Goal: Check status: Check status

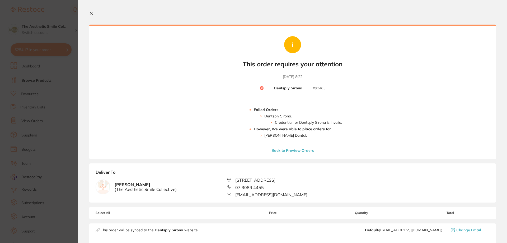
click at [91, 13] on icon at bounding box center [91, 13] width 4 height 4
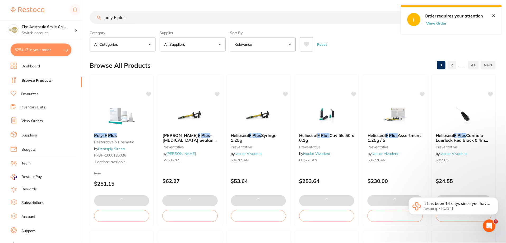
scroll to position [26, 0]
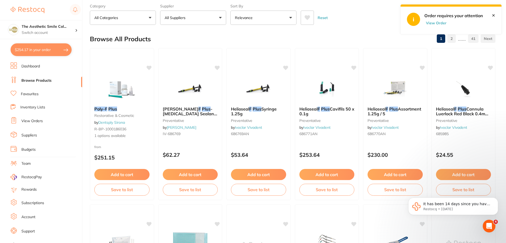
click at [33, 122] on link "View Orders" at bounding box center [31, 120] width 21 height 5
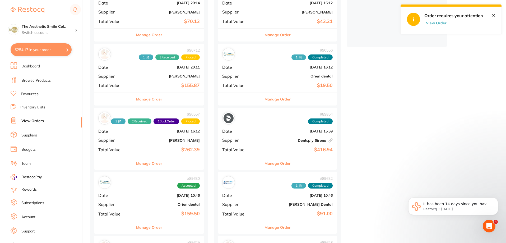
scroll to position [221, 0]
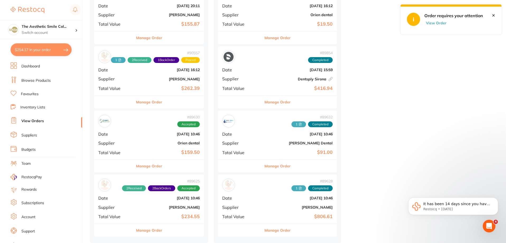
click at [157, 229] on button "Manage Order" at bounding box center [149, 230] width 26 height 13
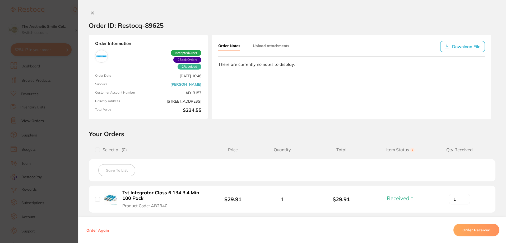
click at [92, 13] on icon at bounding box center [92, 13] width 4 height 4
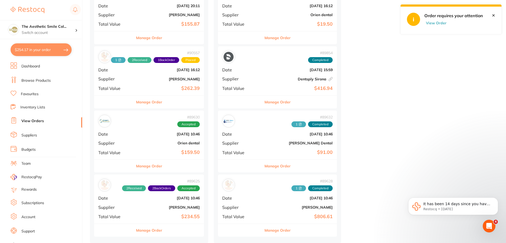
click at [155, 104] on button "Manage Order" at bounding box center [149, 102] width 26 height 13
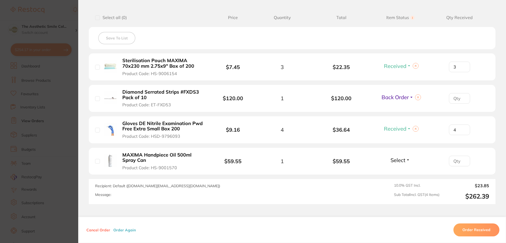
click at [403, 96] on span "Back Order" at bounding box center [395, 97] width 27 height 7
click at [399, 109] on span "Received" at bounding box center [400, 108] width 13 height 4
click at [456, 101] on input "number" at bounding box center [459, 98] width 21 height 11
type input "1"
click at [292, 188] on div "Recipient: Default ( [DOMAIN_NAME][EMAIL_ADDRESS][DOMAIN_NAME] ) Message:" at bounding box center [213, 191] width 237 height 17
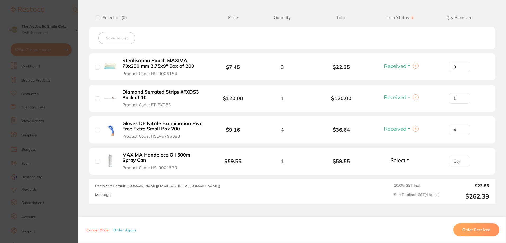
click at [392, 162] on span "Select" at bounding box center [398, 160] width 15 height 7
click at [400, 171] on span "Received" at bounding box center [400, 171] width 13 height 4
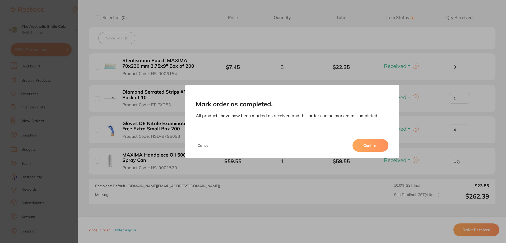
click at [377, 146] on button "Confirm" at bounding box center [371, 145] width 36 height 13
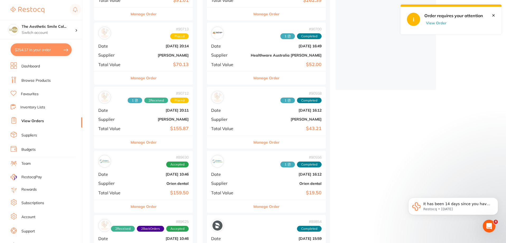
scroll to position [195, 0]
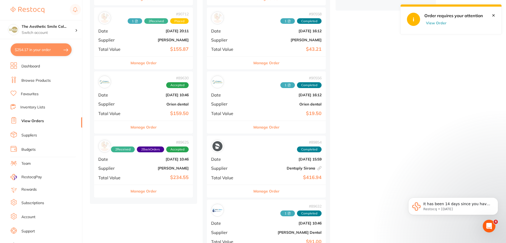
click at [150, 191] on button "Manage Order" at bounding box center [144, 191] width 26 height 13
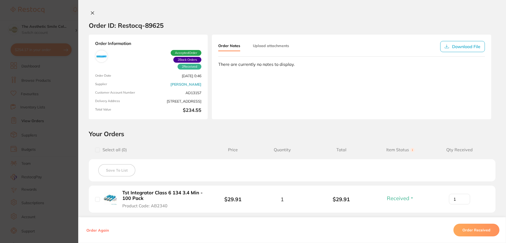
click at [91, 14] on icon at bounding box center [92, 13] width 4 height 4
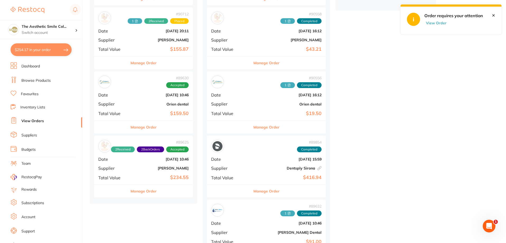
click at [146, 129] on button "Manage Order" at bounding box center [144, 127] width 26 height 13
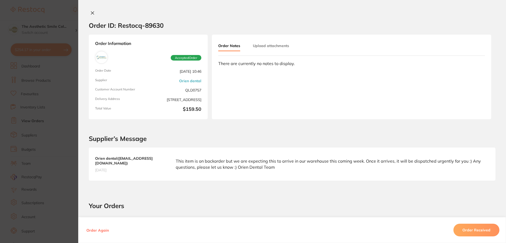
click at [91, 11] on icon at bounding box center [92, 13] width 4 height 4
